Goal: Check status: Check status

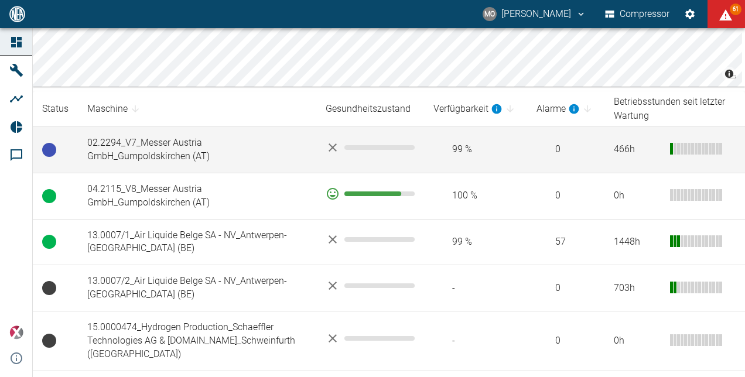
scroll to position [234, 0]
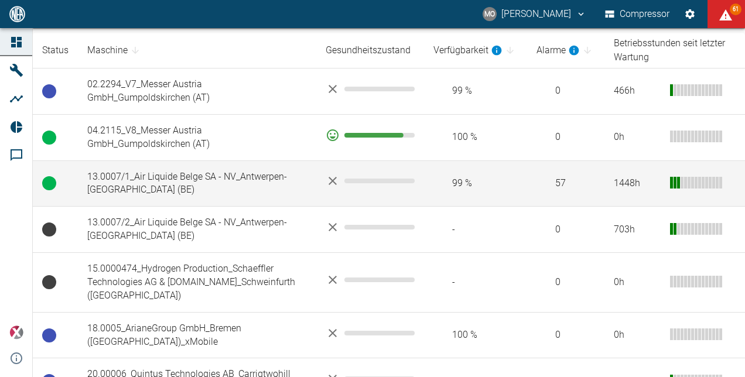
click at [209, 179] on td "13.0007/1_Air Liquide Belge SA - NV_Antwerpen-[GEOGRAPHIC_DATA] (BE)" at bounding box center [197, 183] width 238 height 46
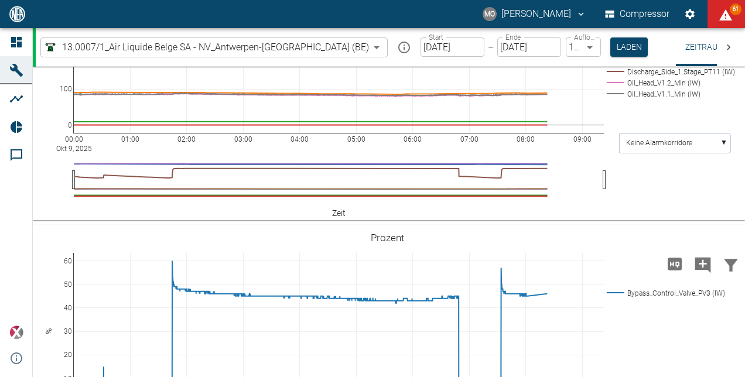
scroll to position [527, 0]
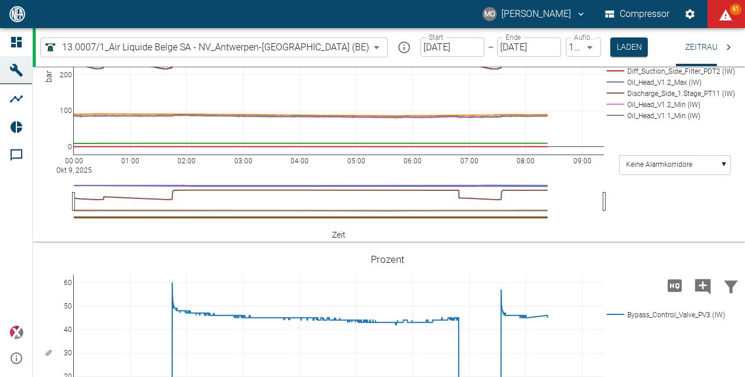
click at [306, 52] on body "MO Mario Oeser Compressor 61 Dashboard Maschinen Analysen Reports Kommentare po…" at bounding box center [372, 188] width 745 height 377
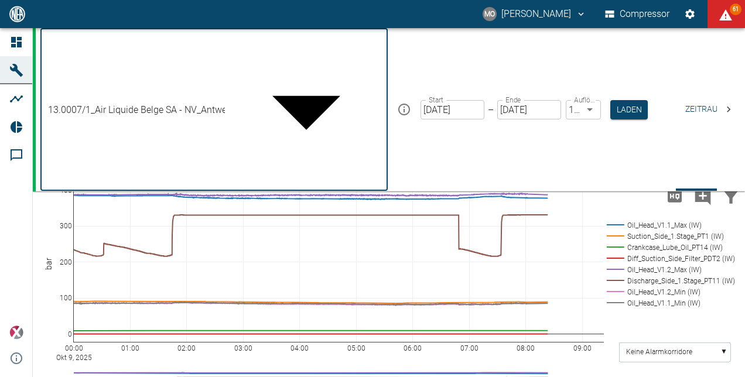
scroll to position [194, 0]
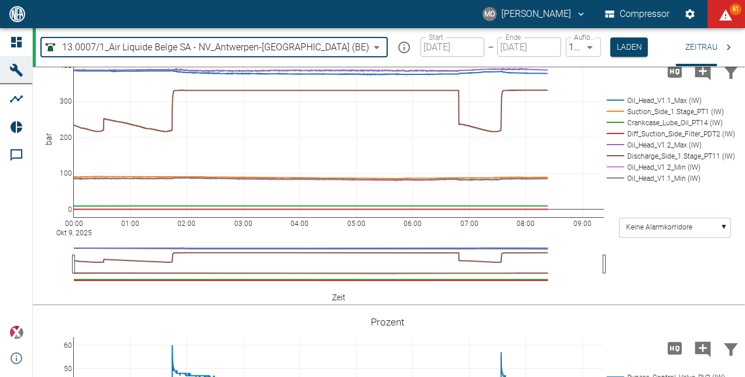
type input "53812aab-fb54-4a57-a574-01c3305aa274"
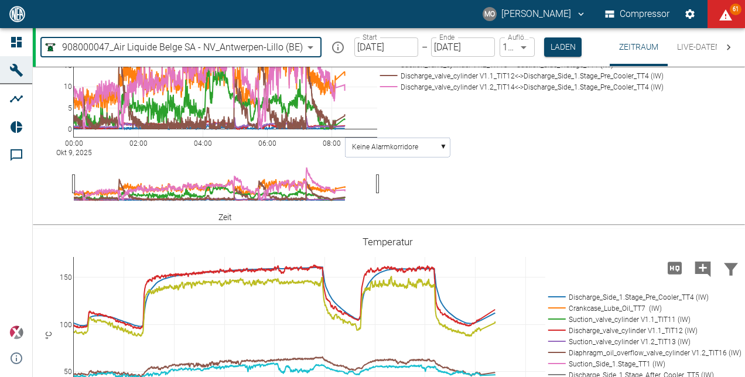
scroll to position [1037, 0]
